Goal: Entertainment & Leisure: Browse casually

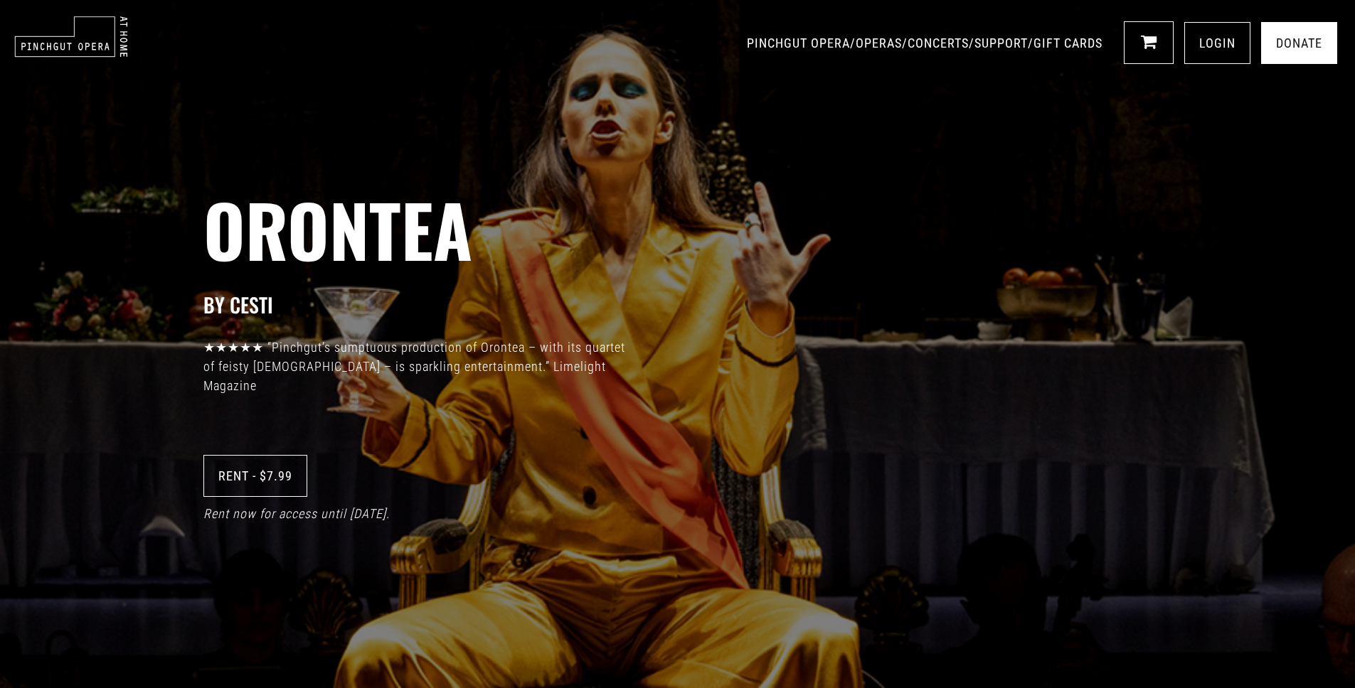
click at [85, 37] on img at bounding box center [71, 37] width 114 height 42
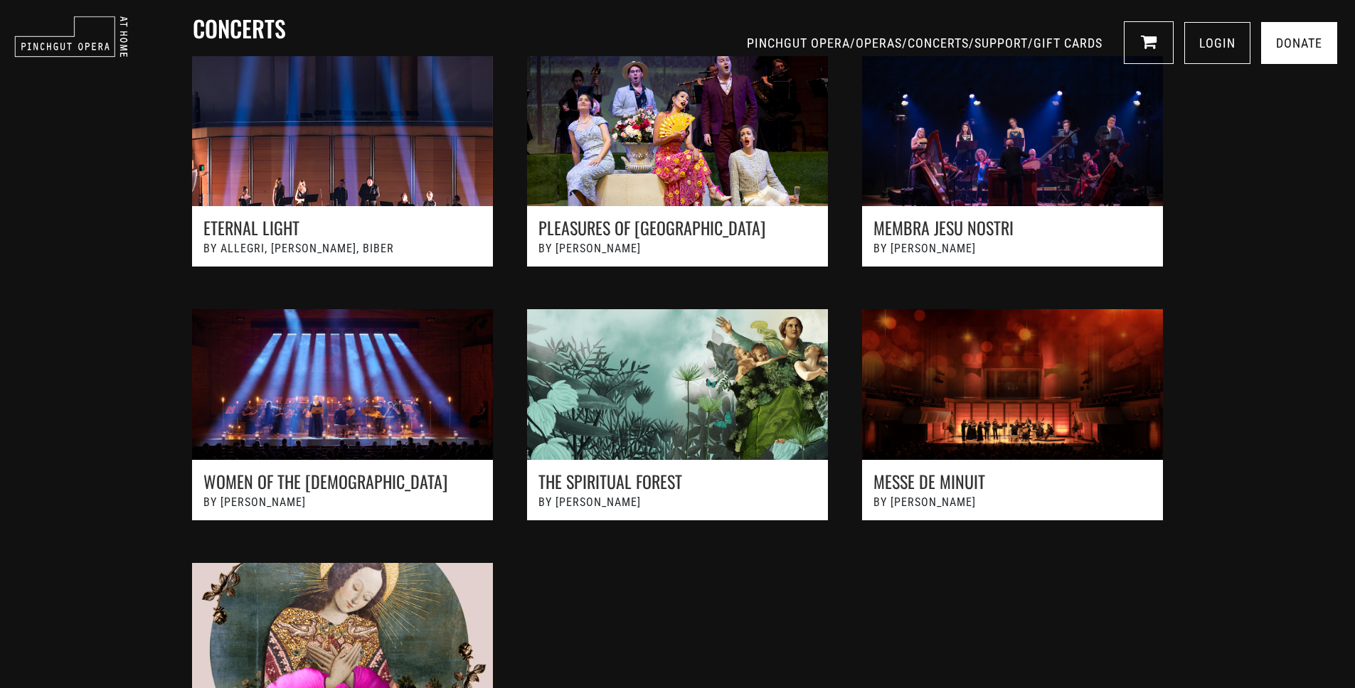
scroll to position [1059, 0]
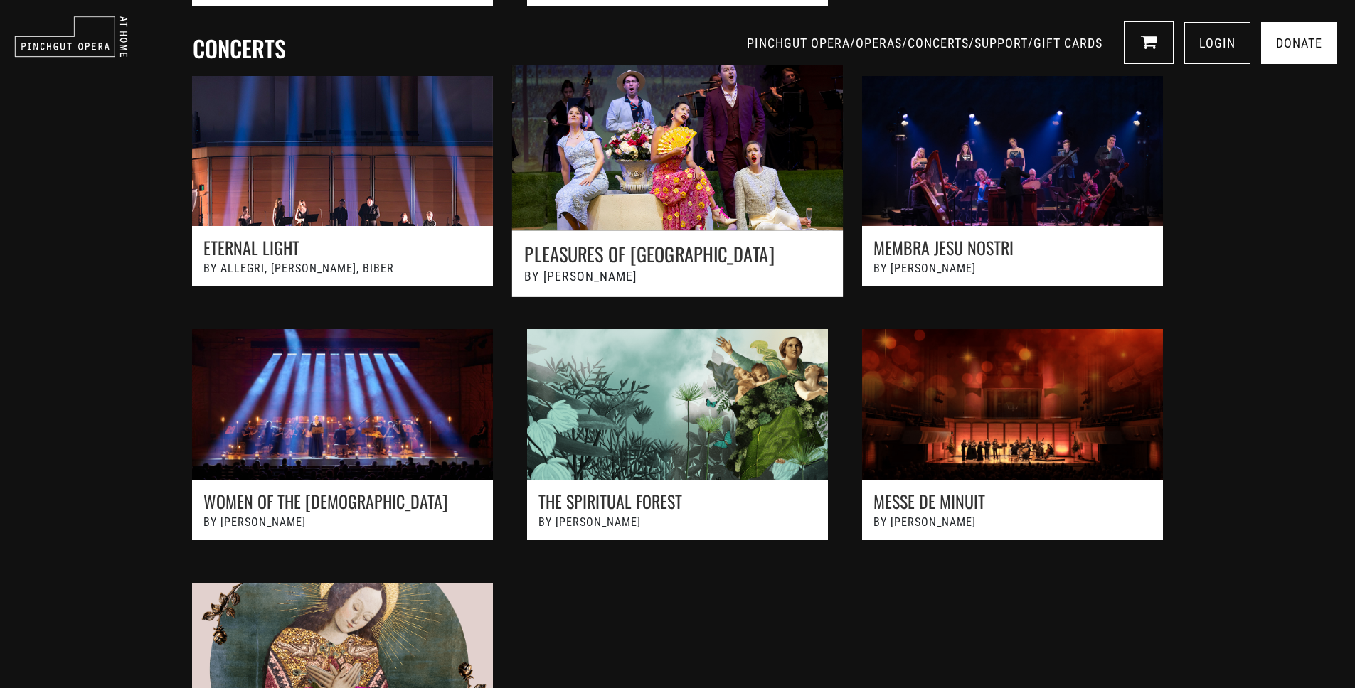
click at [764, 193] on link at bounding box center [677, 188] width 368 height 279
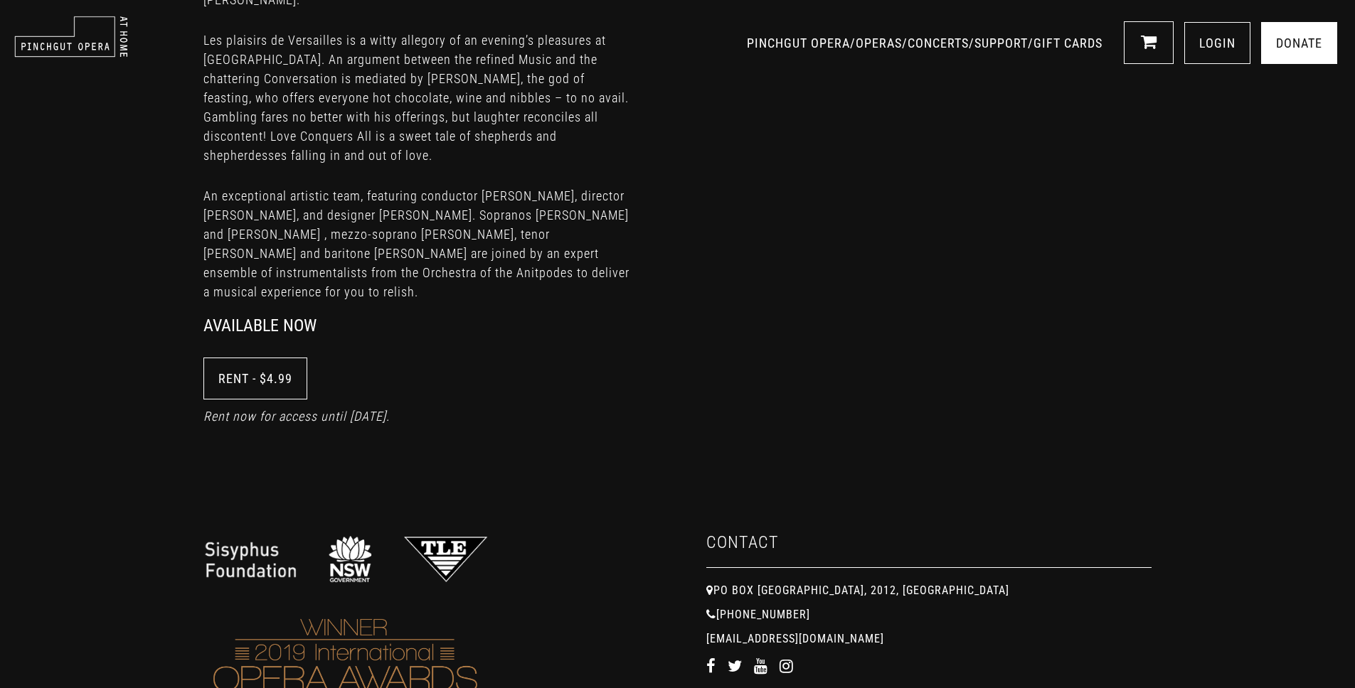
scroll to position [1076, 0]
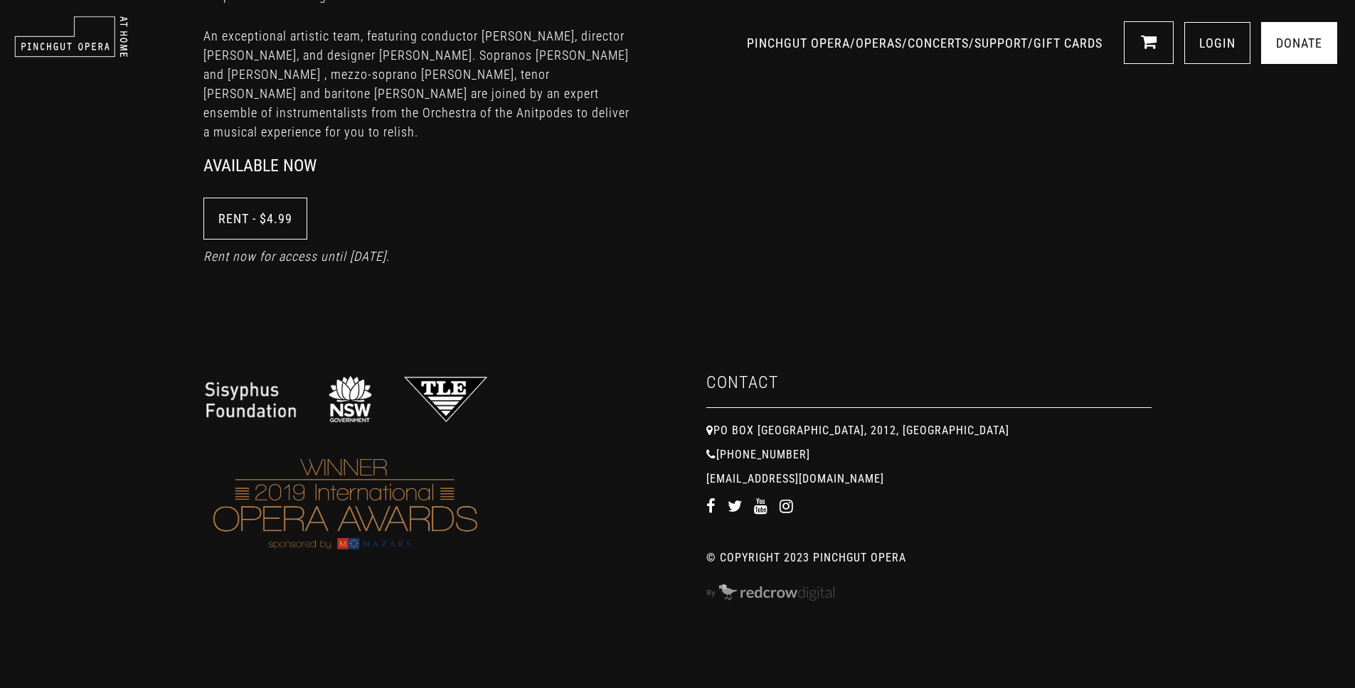
scroll to position [1075, 0]
click at [772, 175] on div "AVAILABLE NOW" at bounding box center [677, 181] width 1355 height 35
click at [658, 345] on div at bounding box center [426, 498] width 503 height 306
